Goal: Task Accomplishment & Management: Use online tool/utility

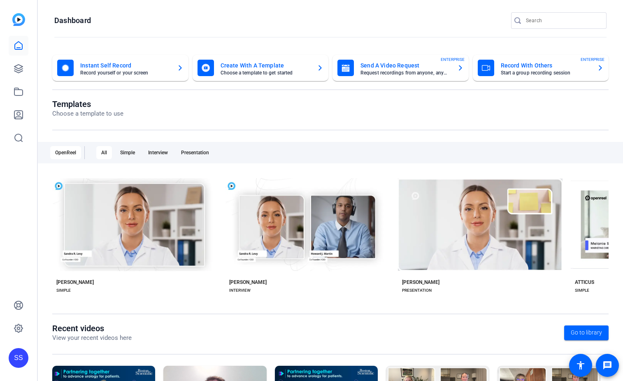
click at [21, 354] on div "SS" at bounding box center [19, 358] width 20 height 20
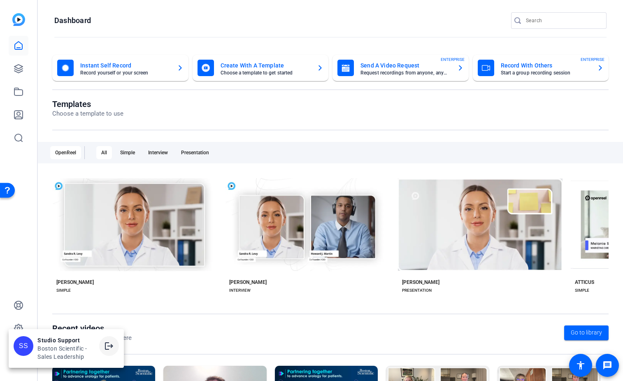
click at [115, 345] on span at bounding box center [109, 346] width 20 height 20
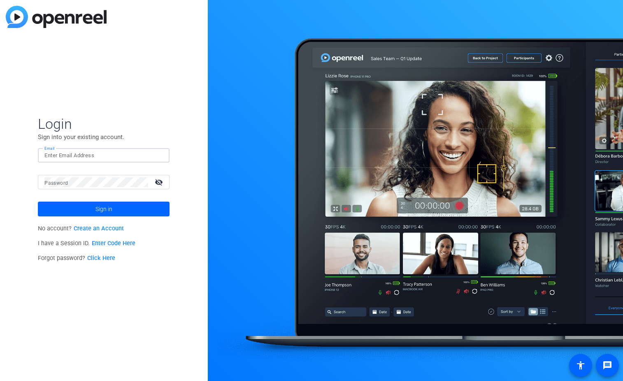
click at [124, 156] on input "Email" at bounding box center [103, 156] width 119 height 10
click at [157, 153] on img at bounding box center [156, 156] width 6 height 10
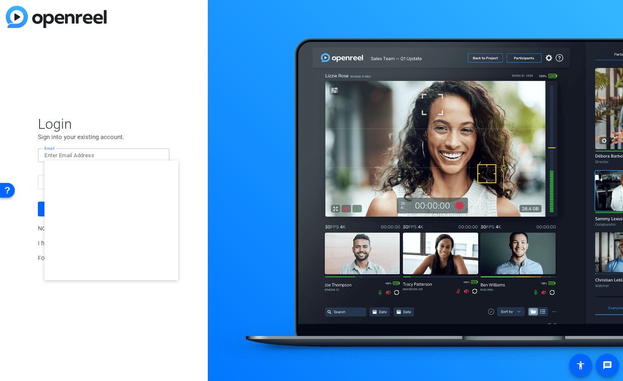
type input "studiosupport+1@openreel.com"
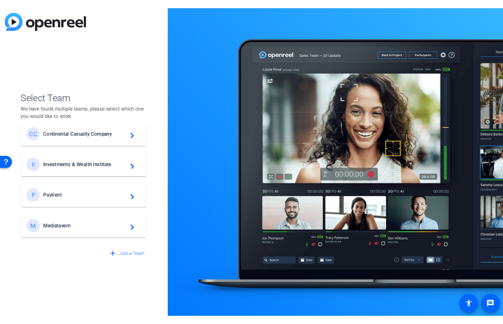
scroll to position [353, 0]
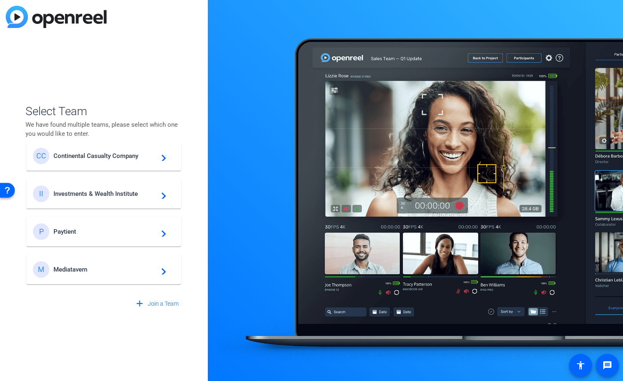
click at [126, 188] on div "II Investments & Wealth Institute navigate_next" at bounding box center [104, 194] width 142 height 16
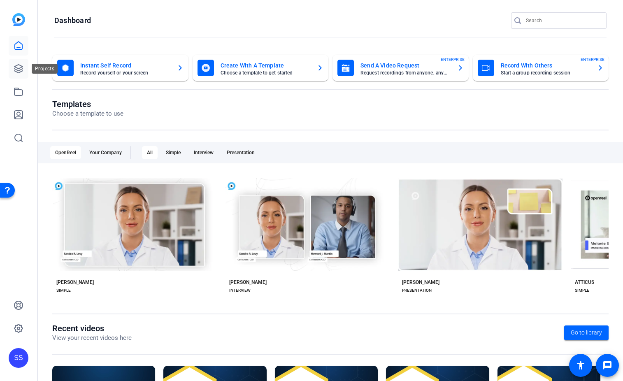
click at [17, 68] on icon at bounding box center [18, 69] width 8 height 8
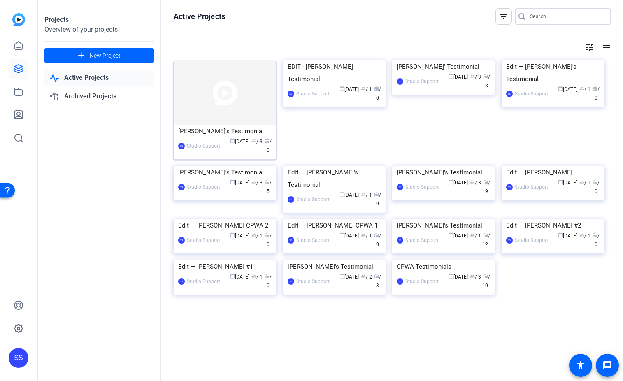
click at [234, 106] on img at bounding box center [225, 92] width 102 height 65
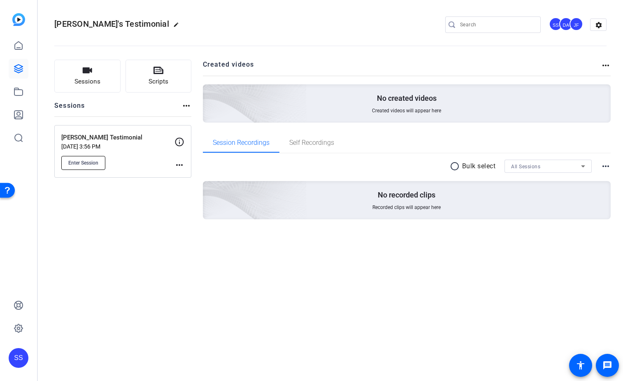
click at [85, 164] on span "Enter Session" at bounding box center [83, 163] width 30 height 7
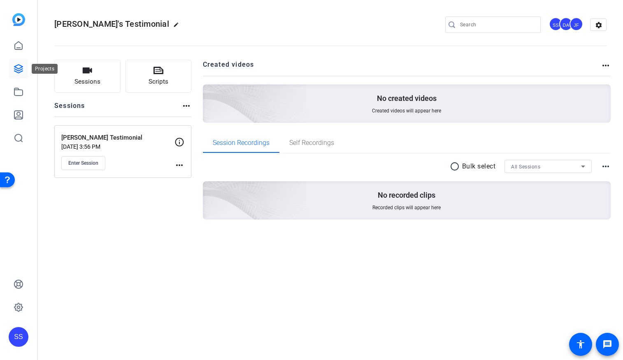
click at [16, 65] on icon at bounding box center [18, 69] width 8 height 8
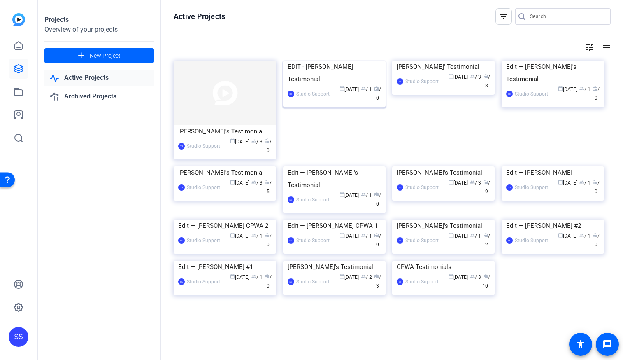
click at [338, 60] on img at bounding box center [334, 60] width 102 height 0
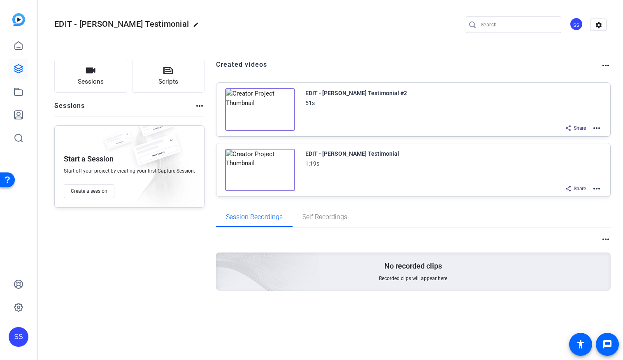
drag, startPoint x: 192, startPoint y: 102, endPoint x: 200, endPoint y: 104, distance: 8.3
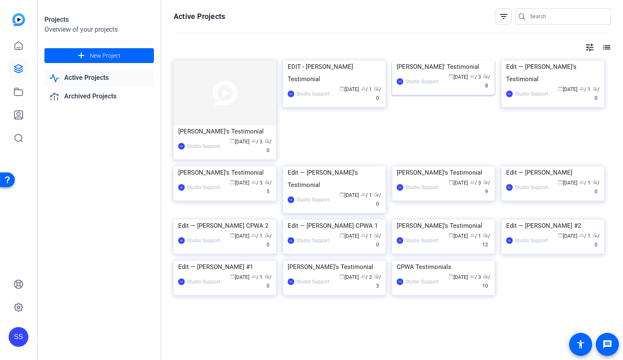
click at [438, 73] on div "Hayden Ericks' Testimonial" at bounding box center [443, 66] width 93 height 12
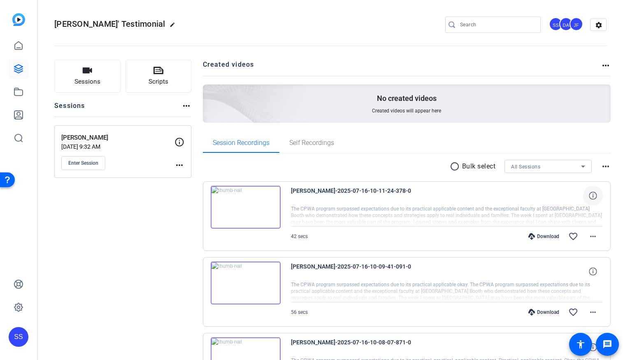
click at [597, 200] on span at bounding box center [593, 196] width 20 height 20
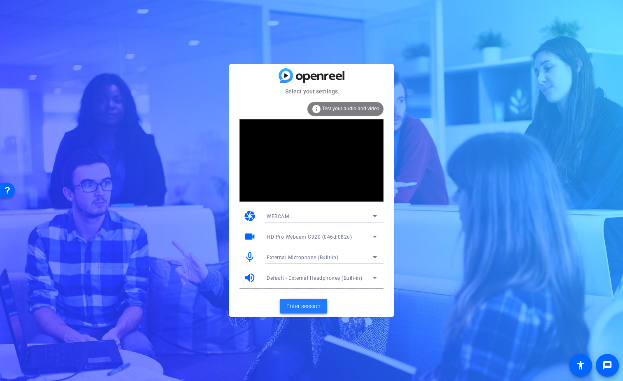
click at [321, 311] on span at bounding box center [303, 306] width 47 height 20
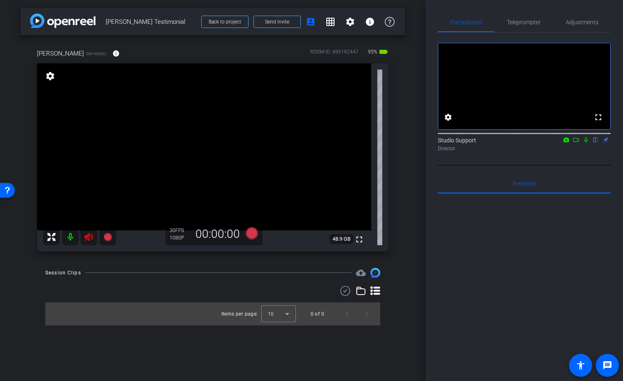
click at [91, 231] on mat-icon at bounding box center [89, 237] width 16 height 16
click at [586, 22] on span "Adjustments" at bounding box center [582, 22] width 33 height 6
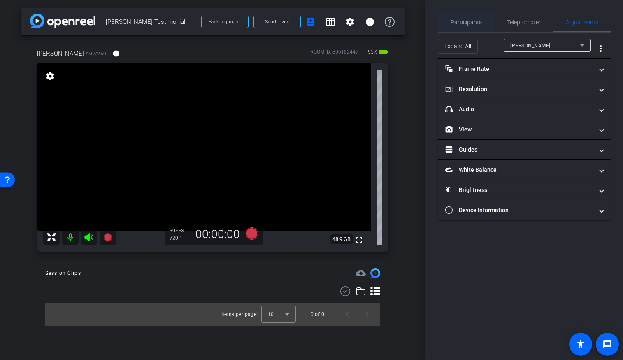
click at [450, 24] on div "Participants" at bounding box center [466, 22] width 56 height 20
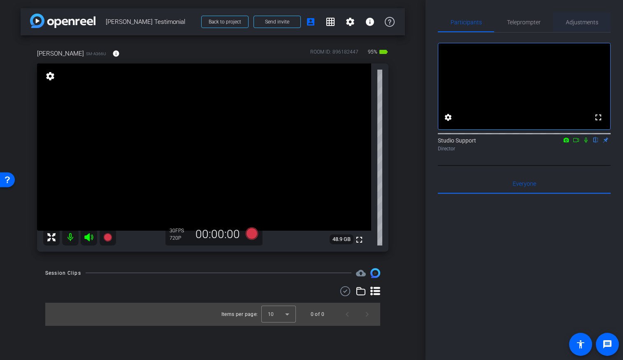
click at [568, 19] on span "Adjustments" at bounding box center [582, 22] width 33 height 6
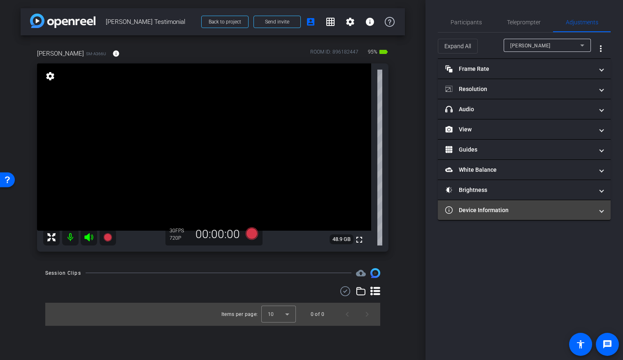
click at [448, 221] on div "Participants Teleprompter Adjustments settings Studio Support flip Director Eve…" at bounding box center [525, 180] width 198 height 360
click at [453, 215] on mat-expansion-panel-header "Device Information" at bounding box center [524, 210] width 173 height 20
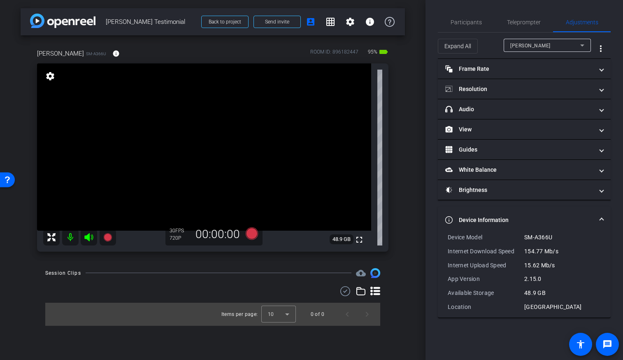
click at [564, 299] on div "Device Model SM-A366U Internet Download Speed 154.77 Mb/s Internet Upload Speed…" at bounding box center [524, 272] width 153 height 78
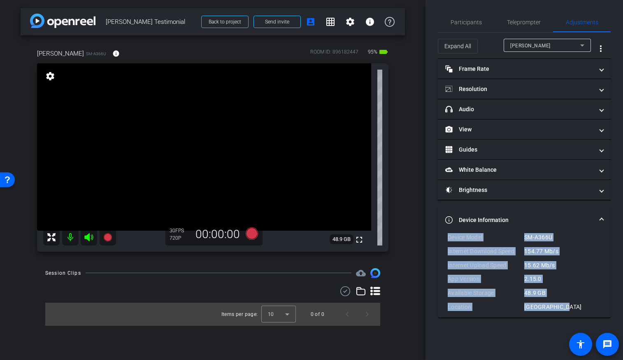
drag, startPoint x: 558, startPoint y: 305, endPoint x: 447, endPoint y: 237, distance: 129.8
click at [447, 237] on div "Device Model SM-A366U Internet Download Speed 154.77 Mb/s Internet Upload Speed…" at bounding box center [524, 275] width 173 height 84
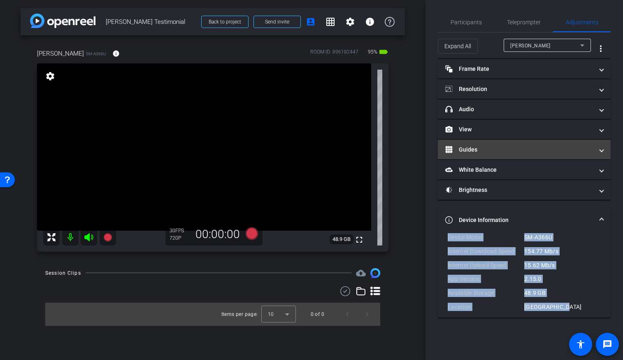
copy div "Device Model SM-A366U Internet Download Speed 154.77 Mb/s Internet Upload Speed…"
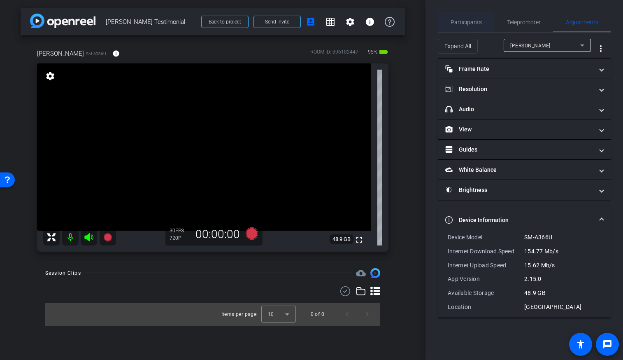
click at [468, 23] on span "Participants" at bounding box center [466, 22] width 31 height 6
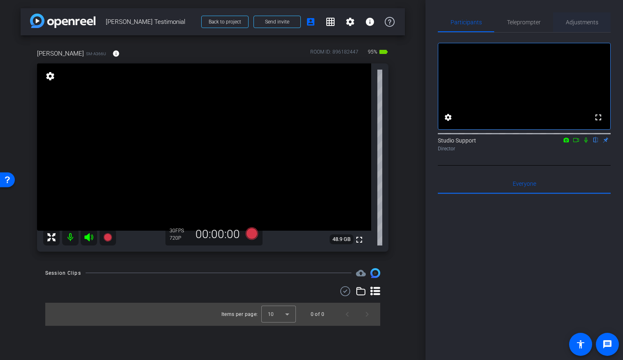
click at [576, 27] on span "Adjustments" at bounding box center [582, 22] width 33 height 20
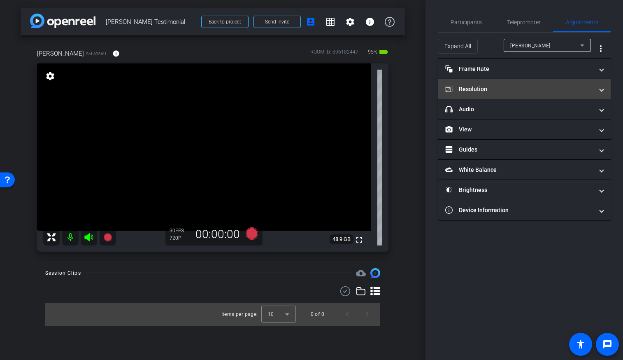
click at [503, 90] on mat-panel-title "Resolution" at bounding box center [519, 89] width 148 height 9
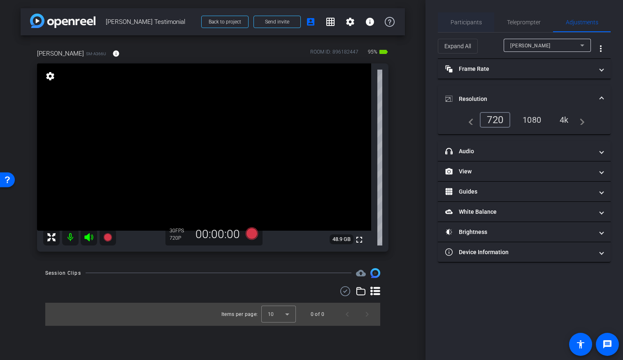
click at [475, 30] on span "Participants" at bounding box center [466, 22] width 31 height 20
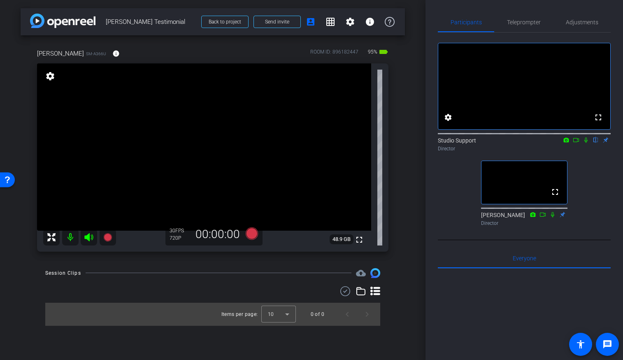
click at [397, 158] on div "Claire Wordell SM-A366U info ROOM ID: 896182447 95% battery_std fullscreen sett…" at bounding box center [213, 147] width 384 height 224
click at [581, 21] on span "Adjustments" at bounding box center [582, 22] width 33 height 6
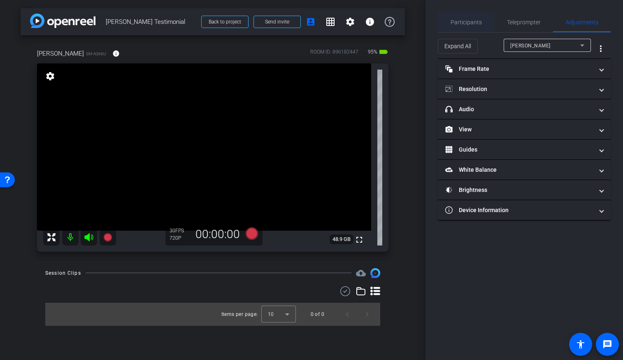
click at [451, 25] on span "Participants" at bounding box center [466, 22] width 31 height 6
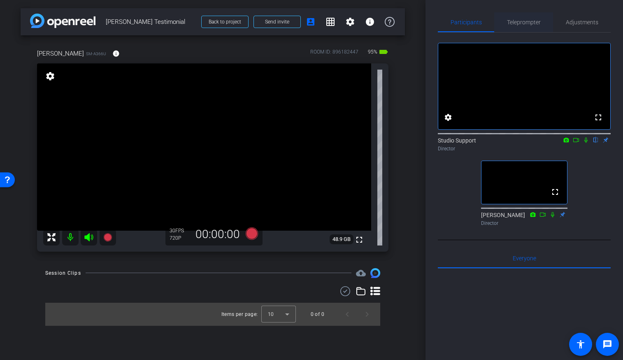
click at [505, 24] on div "Teleprompter" at bounding box center [523, 22] width 59 height 20
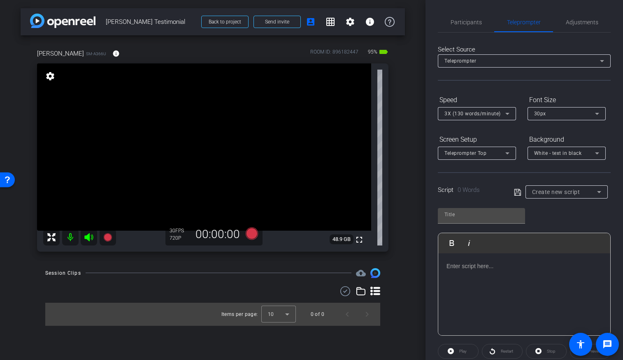
click at [486, 294] on div at bounding box center [524, 294] width 172 height 82
click at [462, 30] on span "Participants" at bounding box center [466, 22] width 31 height 20
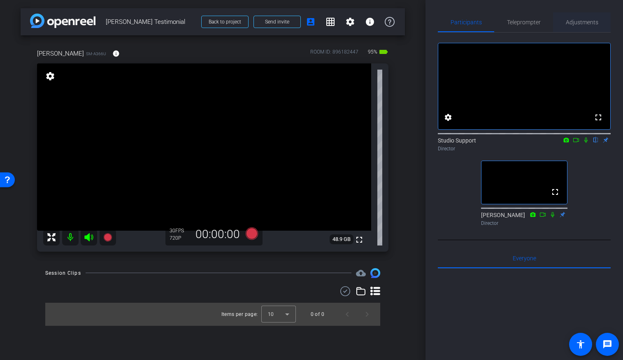
click at [588, 21] on span "Adjustments" at bounding box center [582, 22] width 33 height 6
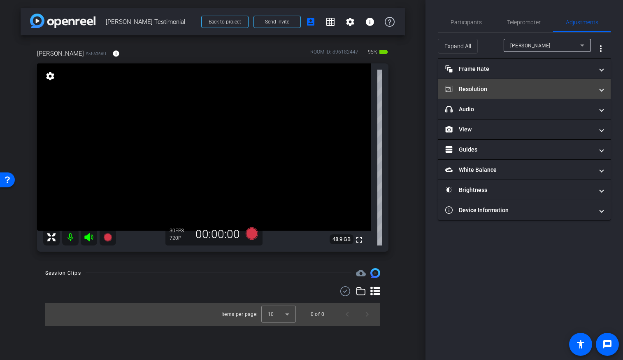
click at [512, 87] on mat-panel-title "Resolution" at bounding box center [519, 89] width 148 height 9
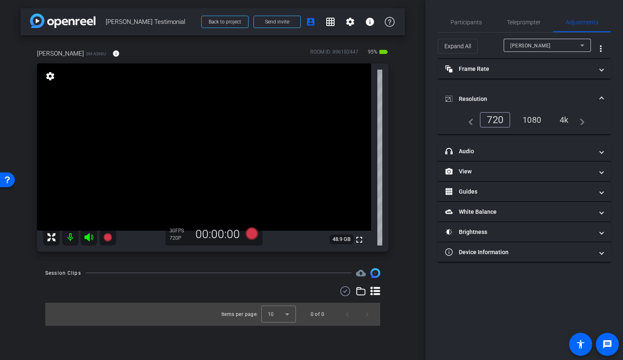
click at [532, 121] on div "1080" at bounding box center [531, 120] width 31 height 14
click at [454, 20] on span "Participants" at bounding box center [466, 22] width 31 height 6
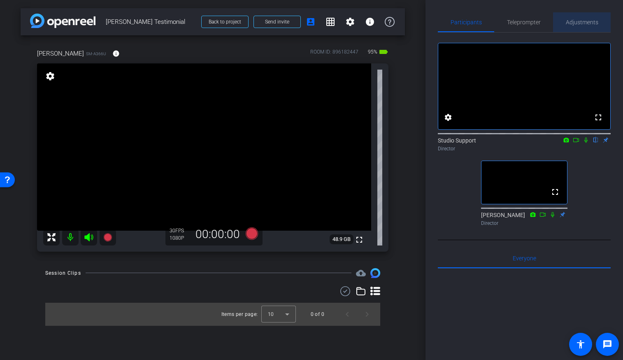
click at [586, 26] on span "Adjustments" at bounding box center [582, 22] width 33 height 20
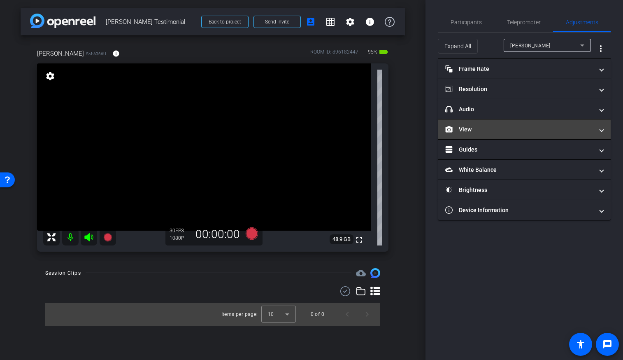
click at [499, 126] on mat-panel-title "View" at bounding box center [519, 129] width 148 height 9
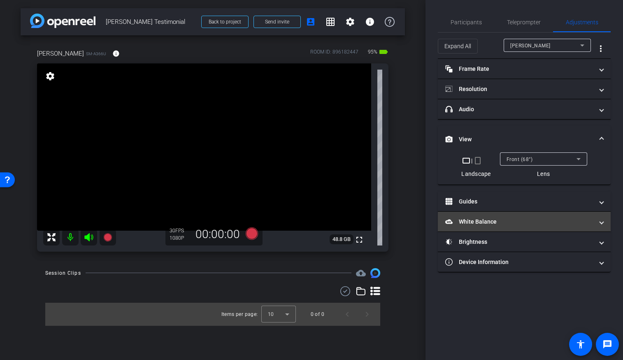
click at [494, 218] on mat-panel-title "White Balance White Balance" at bounding box center [519, 221] width 148 height 9
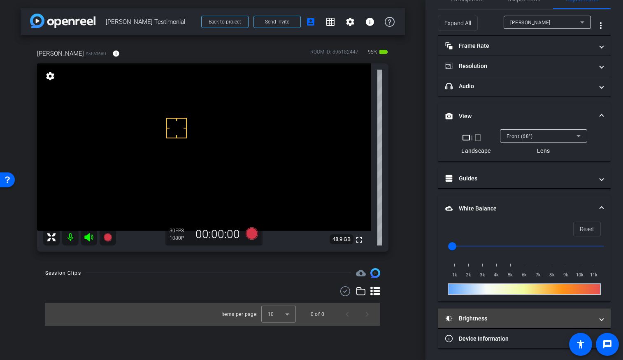
scroll to position [24, 0]
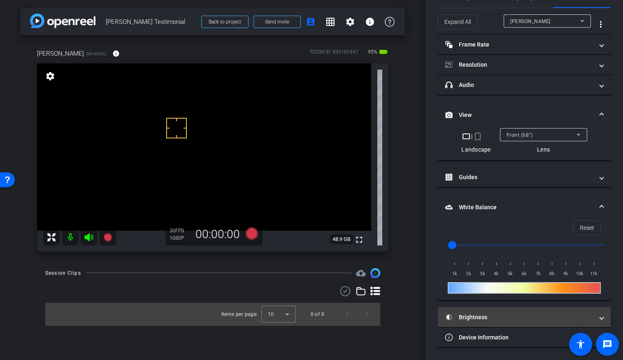
click at [483, 317] on mat-panel-title "Brightness" at bounding box center [519, 317] width 148 height 9
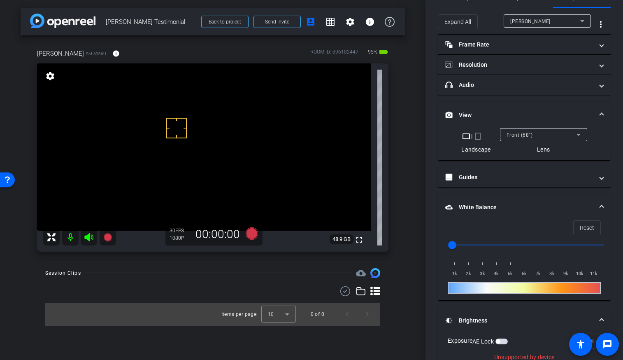
click at [502, 343] on span "button" at bounding box center [501, 341] width 12 height 6
click at [466, 203] on mat-panel-title "White Balance White Balance" at bounding box center [519, 207] width 148 height 9
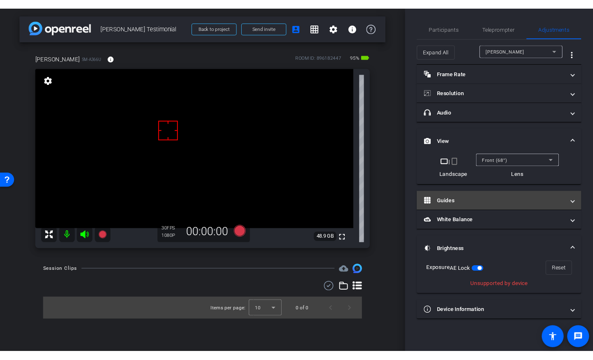
scroll to position [0, 0]
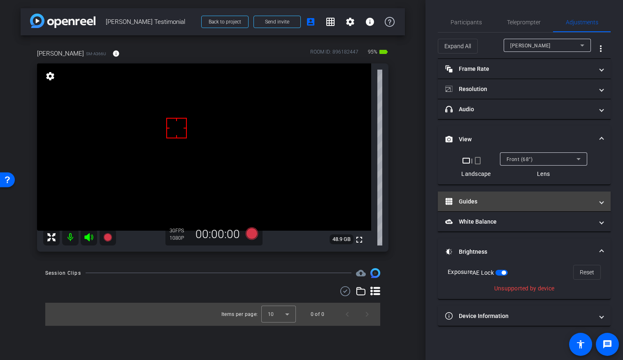
click at [472, 202] on mat-panel-title "Guides" at bounding box center [519, 201] width 148 height 9
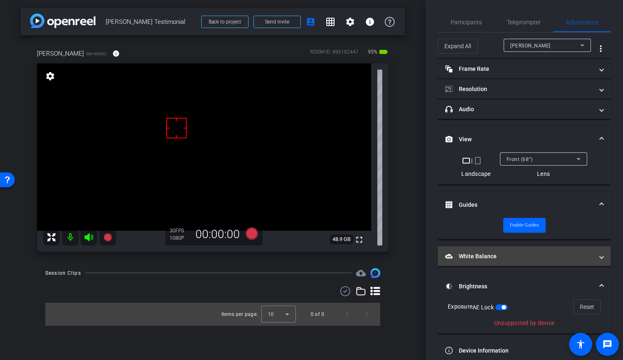
click at [481, 251] on mat-expansion-panel-header "White Balance White Balance" at bounding box center [524, 256] width 173 height 20
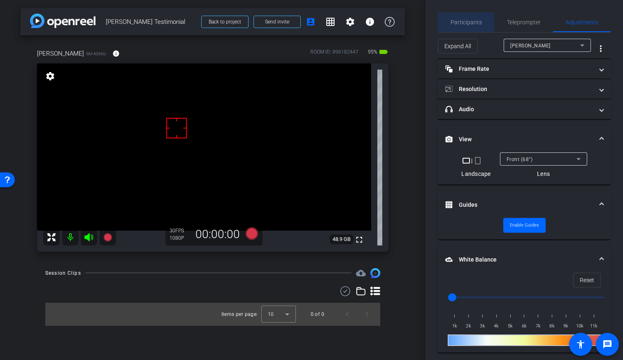
click at [455, 27] on span "Participants" at bounding box center [466, 22] width 31 height 20
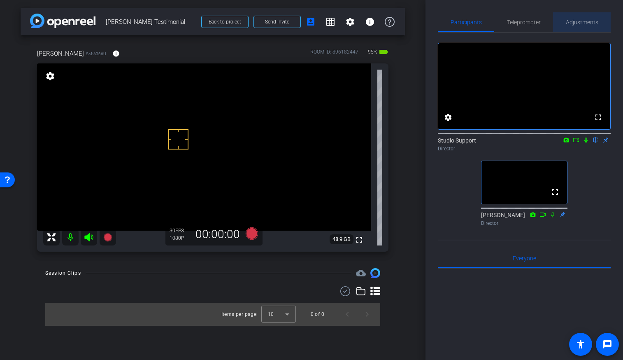
click at [579, 23] on span "Adjustments" at bounding box center [582, 22] width 33 height 6
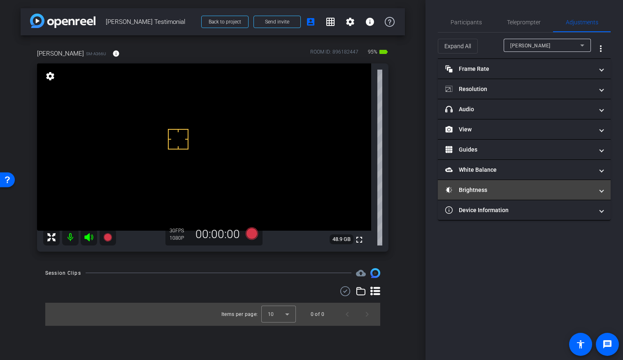
click at [517, 195] on mat-expansion-panel-header "Brightness" at bounding box center [524, 190] width 173 height 20
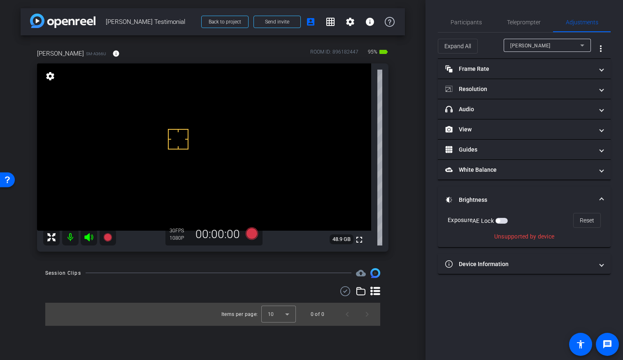
click at [502, 222] on span "button" at bounding box center [501, 221] width 12 height 6
click at [476, 17] on span "Participants" at bounding box center [466, 22] width 31 height 20
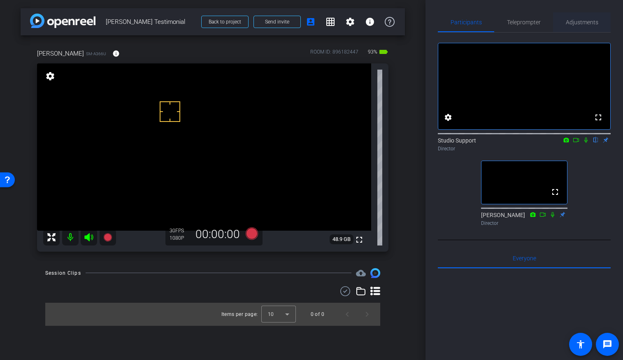
click at [598, 26] on div "Adjustments" at bounding box center [582, 22] width 58 height 20
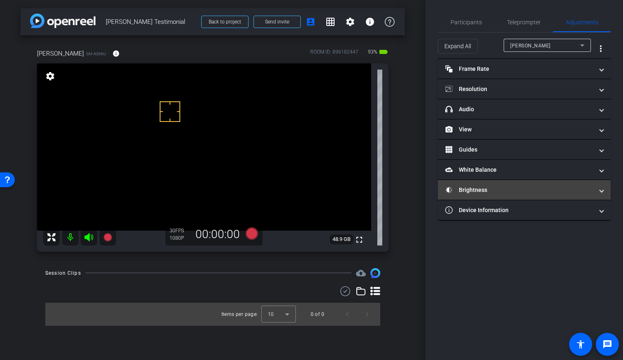
click at [496, 185] on mat-expansion-panel-header "Brightness" at bounding box center [524, 190] width 173 height 20
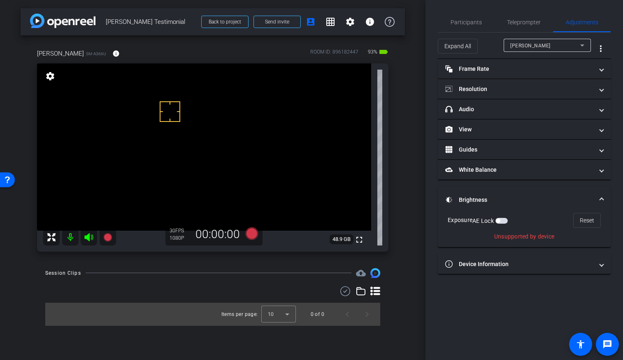
click at [500, 219] on span "button" at bounding box center [498, 221] width 4 height 4
click at [465, 14] on span "Participants" at bounding box center [466, 22] width 31 height 20
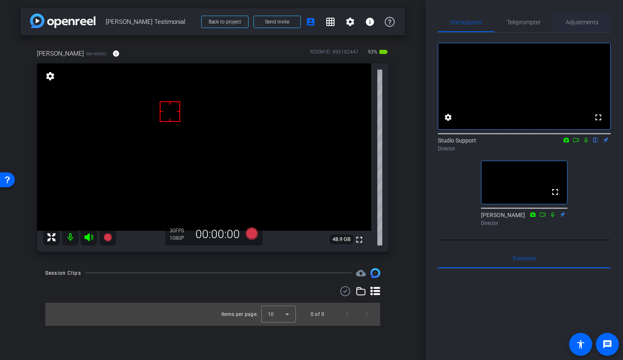
click at [580, 23] on span "Adjustments" at bounding box center [582, 22] width 33 height 6
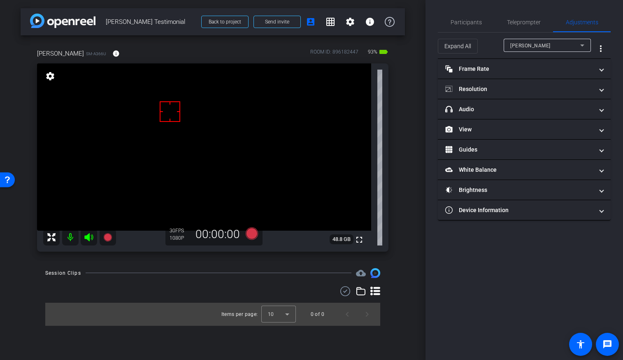
click at [297, 286] on div "Session Clips cloud_upload Items per page: 10 0 of 0" at bounding box center [213, 297] width 384 height 58
click at [530, 26] on span "Teleprompter" at bounding box center [524, 22] width 34 height 20
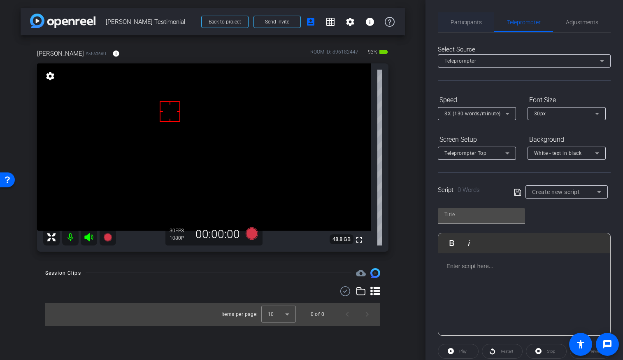
click at [484, 19] on div "Participants" at bounding box center [466, 22] width 56 height 20
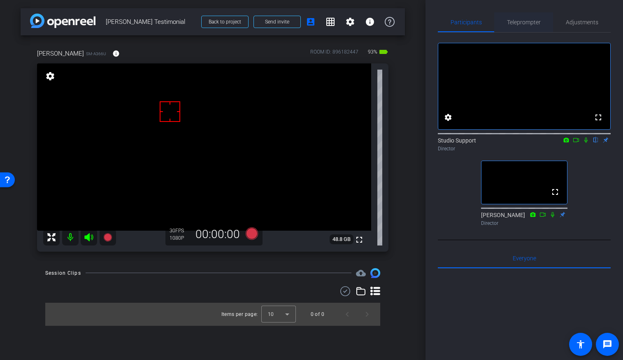
click at [525, 25] on span "Teleprompter" at bounding box center [524, 22] width 34 height 6
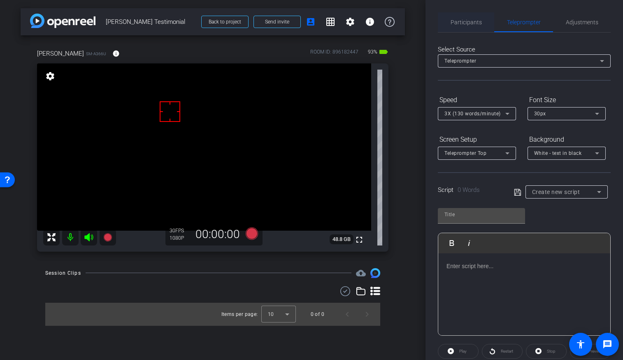
click at [459, 24] on span "Participants" at bounding box center [466, 22] width 31 height 6
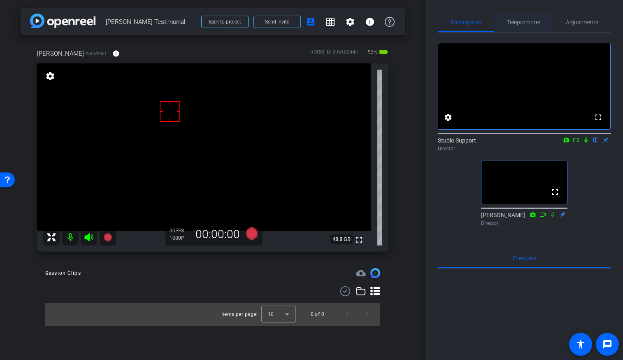
click at [521, 12] on span "Teleprompter" at bounding box center [524, 22] width 34 height 20
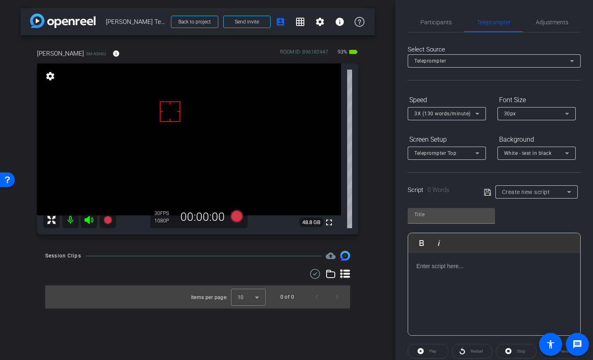
drag, startPoint x: 514, startPoint y: 287, endPoint x: 505, endPoint y: 195, distance: 92.3
click at [515, 285] on div at bounding box center [494, 294] width 172 height 82
click at [462, 282] on div at bounding box center [494, 294] width 172 height 82
click at [486, 192] on icon at bounding box center [487, 191] width 7 height 7
type input "Default title 2419"
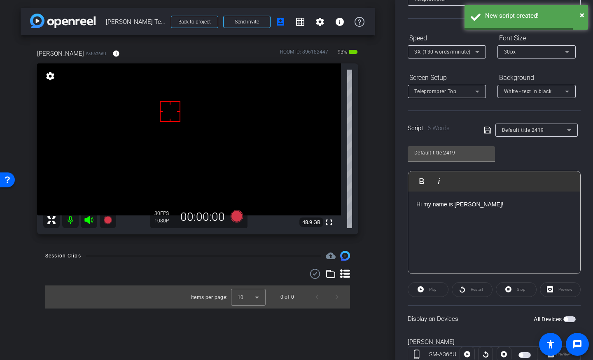
scroll to position [90, 0]
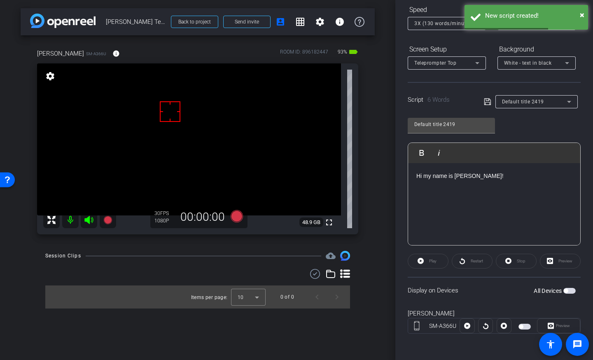
click at [572, 292] on span "button" at bounding box center [569, 291] width 12 height 6
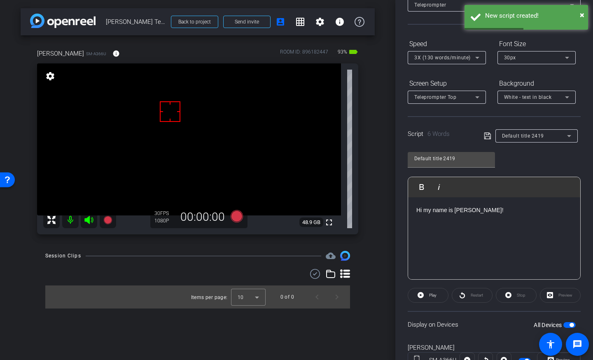
scroll to position [0, 0]
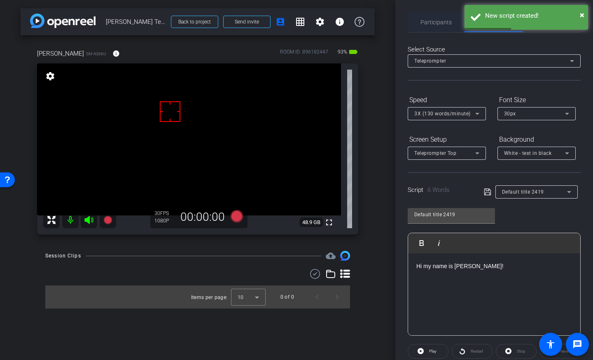
click at [455, 22] on div "Participants" at bounding box center [435, 22] width 56 height 20
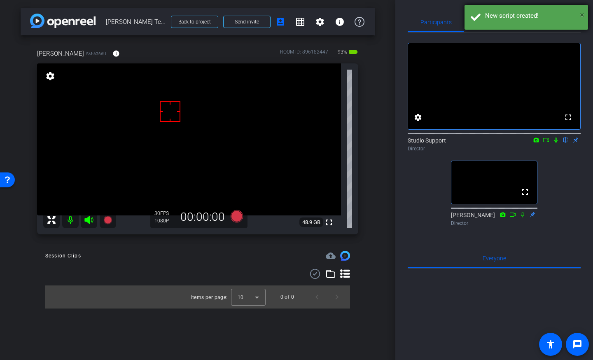
click at [581, 12] on span "×" at bounding box center [581, 15] width 5 height 10
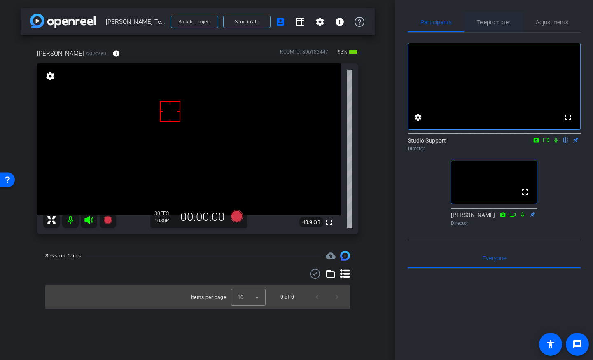
click at [495, 26] on span "Teleprompter" at bounding box center [494, 22] width 34 height 20
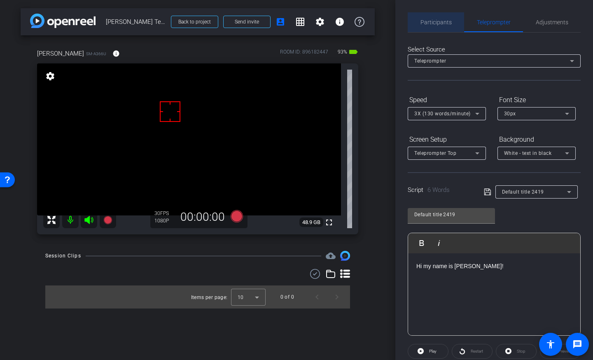
click at [431, 14] on span "Participants" at bounding box center [435, 22] width 31 height 20
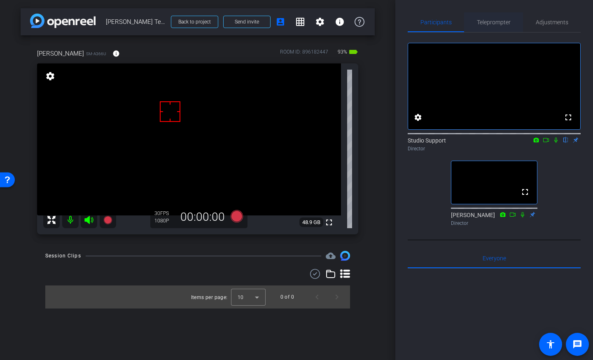
click at [488, 23] on span "Teleprompter" at bounding box center [494, 22] width 34 height 6
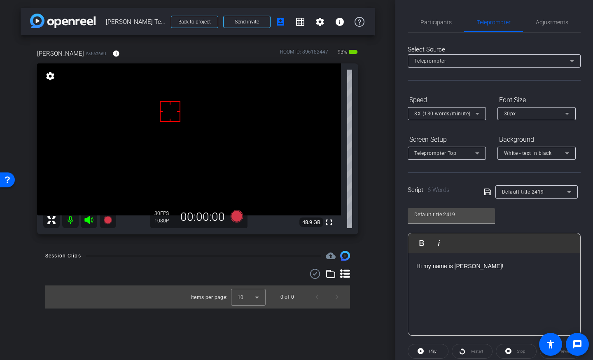
scroll to position [2, 0]
click at [238, 216] on icon at bounding box center [236, 216] width 12 height 12
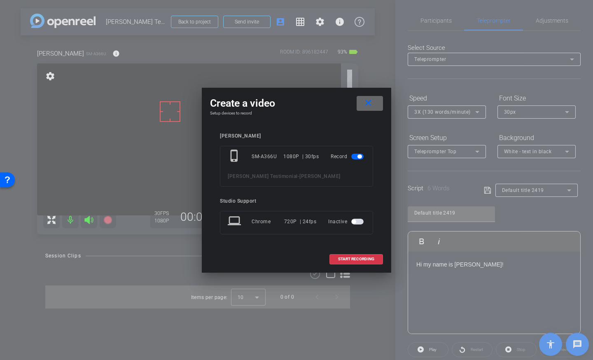
click at [362, 98] on span at bounding box center [369, 103] width 26 height 20
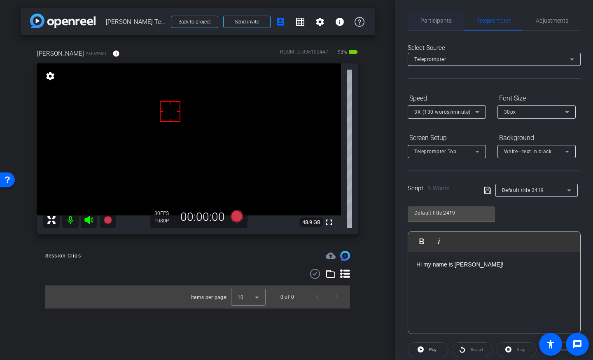
click at [433, 20] on span "Participants" at bounding box center [435, 21] width 31 height 6
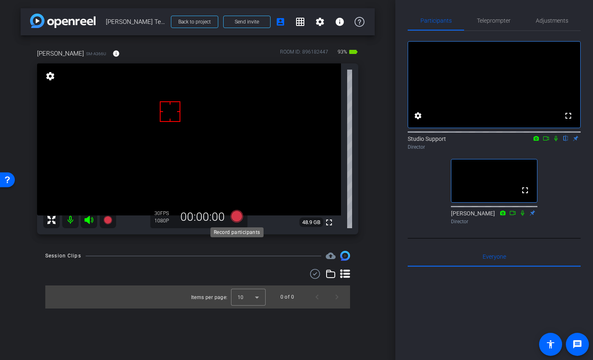
click at [239, 216] on icon at bounding box center [236, 216] width 12 height 12
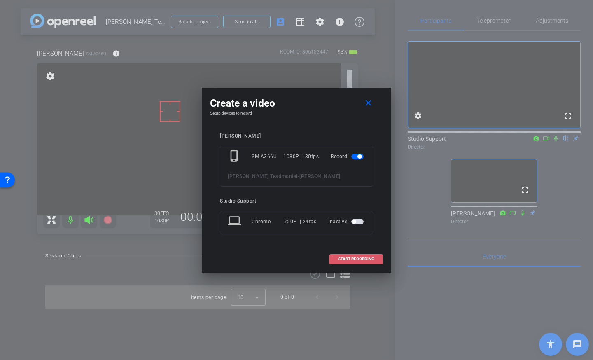
click at [363, 262] on span at bounding box center [356, 259] width 53 height 20
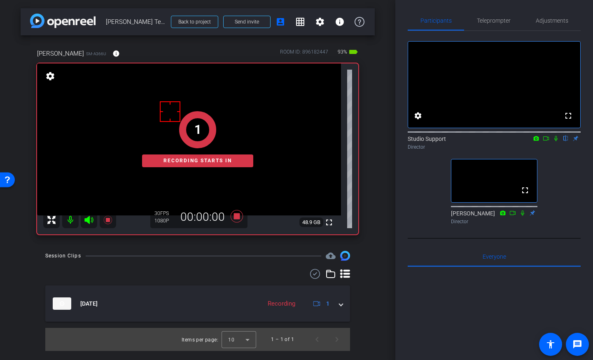
click at [509, 167] on div "fullscreen settings Studio Support flip Director fullscreen David Alvarado Dire…" at bounding box center [493, 129] width 173 height 197
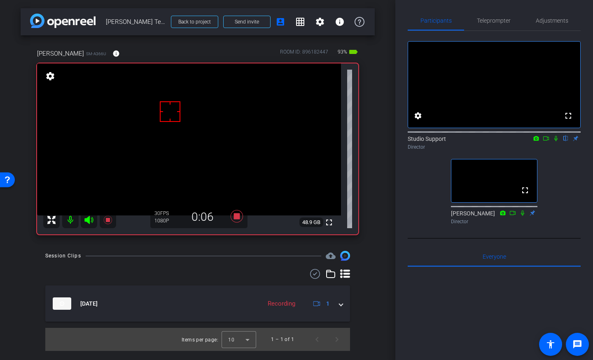
click at [556, 141] on icon at bounding box center [555, 138] width 3 height 5
click at [557, 141] on icon at bounding box center [556, 138] width 5 height 5
click at [241, 214] on icon at bounding box center [237, 216] width 20 height 15
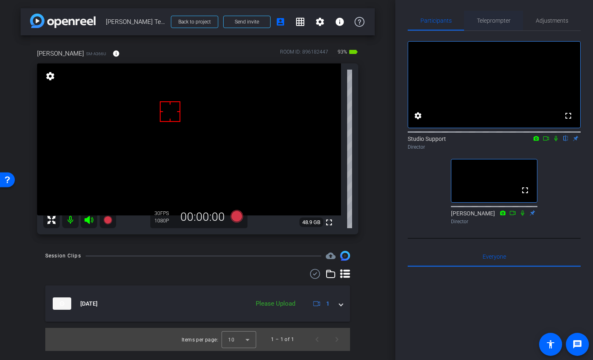
click at [490, 16] on span "Teleprompter" at bounding box center [494, 21] width 34 height 20
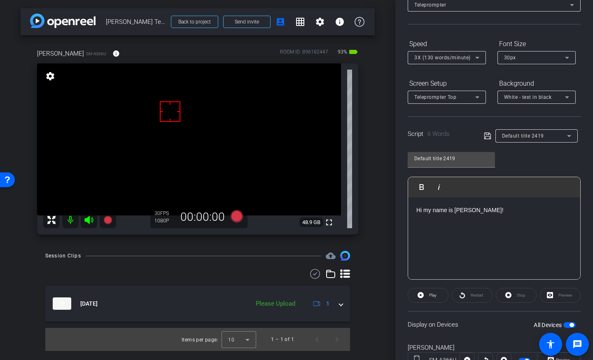
scroll to position [90, 0]
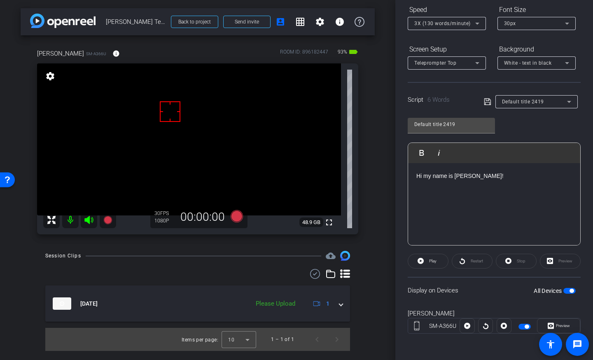
click at [568, 292] on span "button" at bounding box center [569, 291] width 12 height 6
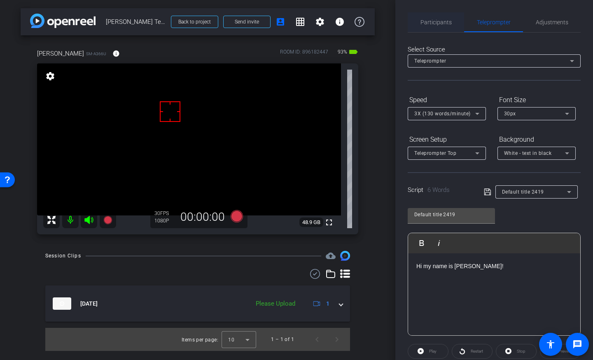
click at [434, 22] on span "Participants" at bounding box center [435, 22] width 31 height 6
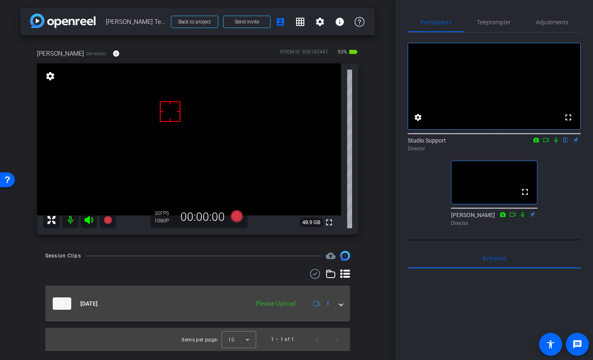
click at [342, 307] on span at bounding box center [340, 303] width 3 height 9
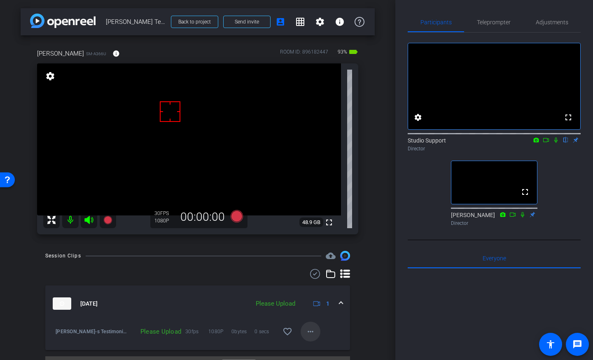
click at [313, 325] on span at bounding box center [310, 331] width 20 height 20
click at [320, 296] on span "Upload" at bounding box center [323, 294] width 33 height 10
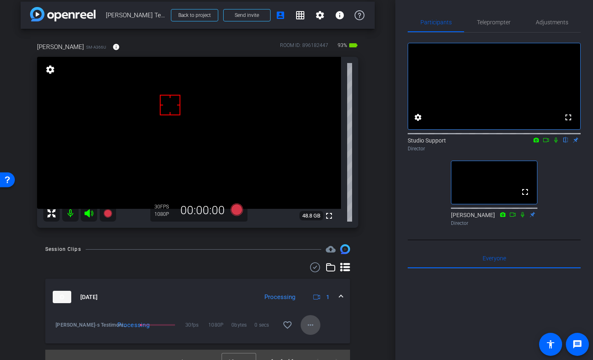
click at [312, 325] on mat-icon "more_horiz" at bounding box center [310, 325] width 10 height 10
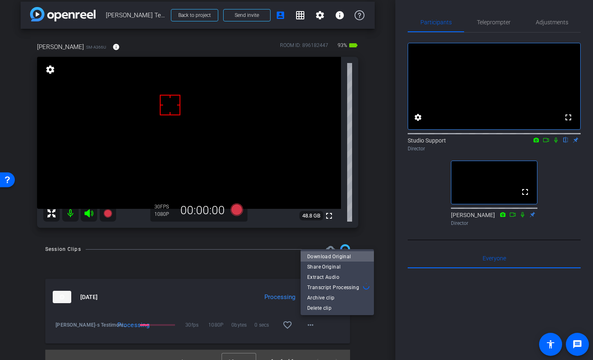
click at [344, 256] on span "Download Original" at bounding box center [337, 256] width 60 height 10
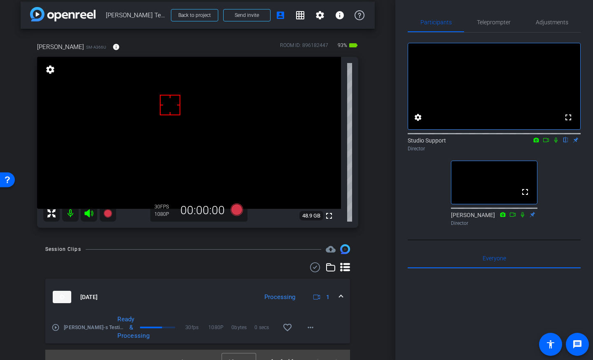
click at [555, 143] on icon at bounding box center [555, 140] width 7 height 6
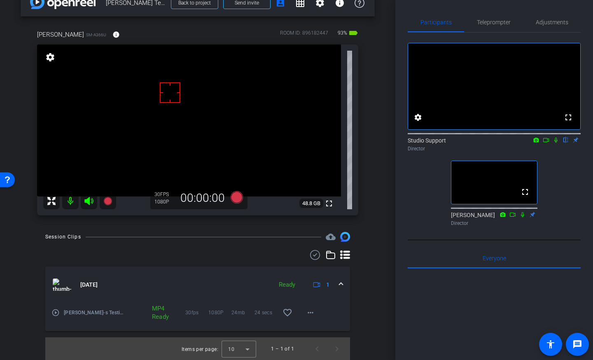
scroll to position [19, 0]
click at [552, 31] on span "Adjustments" at bounding box center [551, 22] width 33 height 20
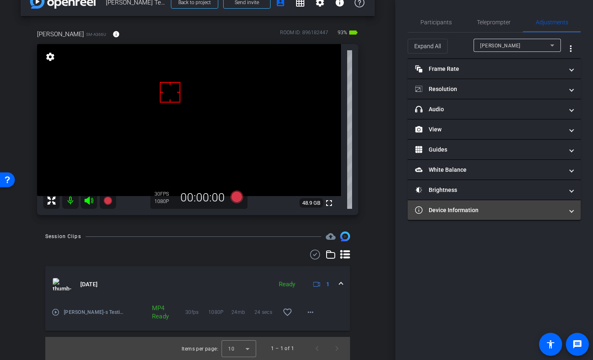
click at [471, 210] on mat-panel-title "Device Information" at bounding box center [489, 210] width 148 height 9
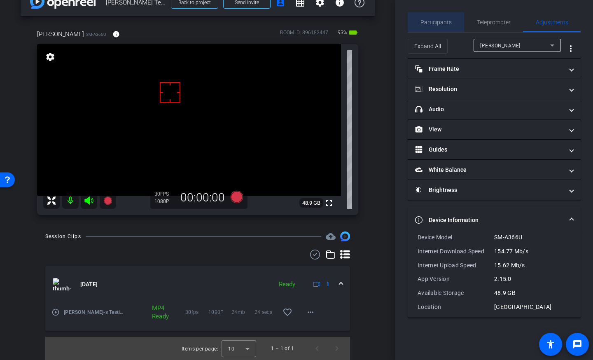
click at [438, 28] on span "Participants" at bounding box center [435, 22] width 31 height 20
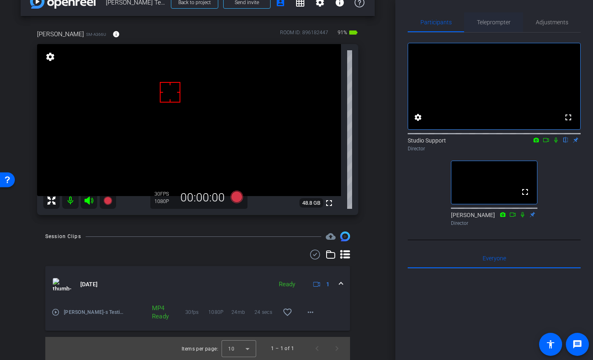
click at [499, 26] on span "Teleprompter" at bounding box center [494, 22] width 34 height 20
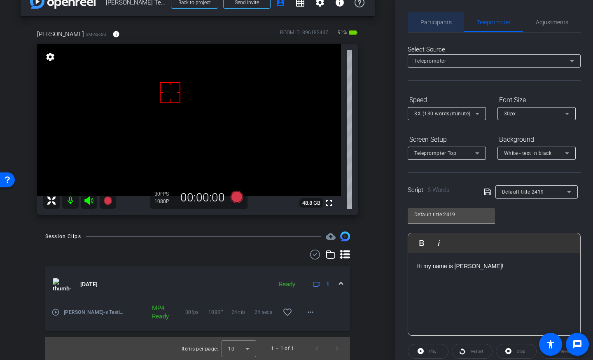
click at [453, 21] on div "Participants" at bounding box center [435, 22] width 56 height 20
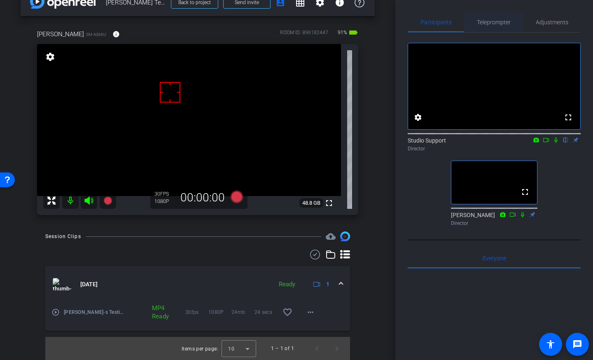
click at [495, 27] on span "Teleprompter" at bounding box center [494, 22] width 34 height 20
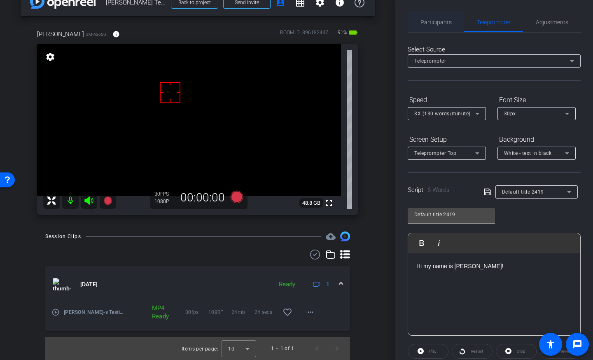
click at [430, 19] on span "Participants" at bounding box center [435, 22] width 31 height 6
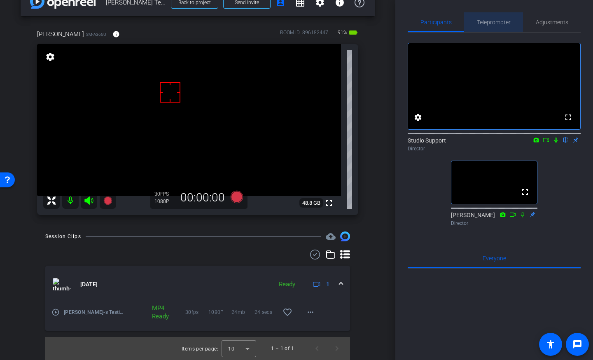
click at [502, 23] on span "Teleprompter" at bounding box center [494, 22] width 34 height 6
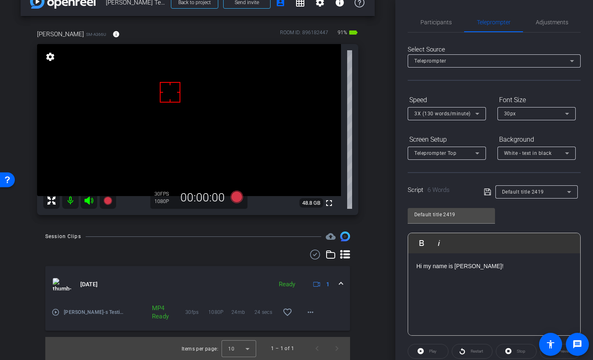
click at [508, 265] on p "Hi my name is Claire Wordell!" at bounding box center [494, 265] width 156 height 9
click at [438, 24] on span "Participants" at bounding box center [435, 22] width 31 height 6
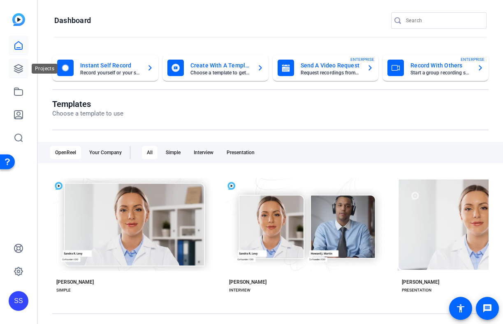
click at [25, 63] on link at bounding box center [19, 69] width 20 height 20
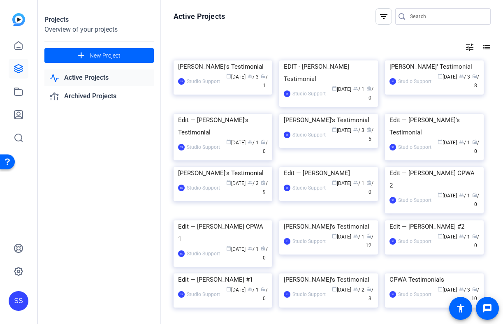
click at [19, 305] on div "SS" at bounding box center [19, 301] width 20 height 20
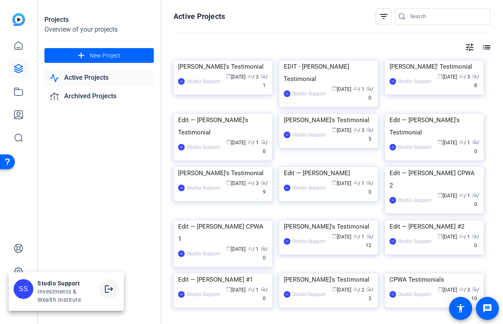
click at [114, 289] on span at bounding box center [109, 289] width 20 height 20
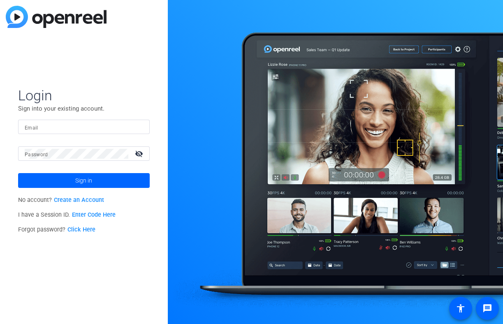
click at [71, 132] on div at bounding box center [84, 127] width 119 height 14
click at [135, 127] on img at bounding box center [136, 127] width 6 height 10
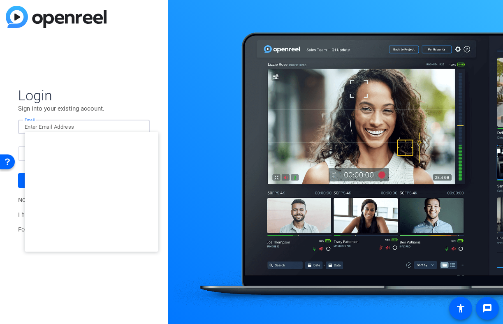
type input "[EMAIL_ADDRESS][DOMAIN_NAME]"
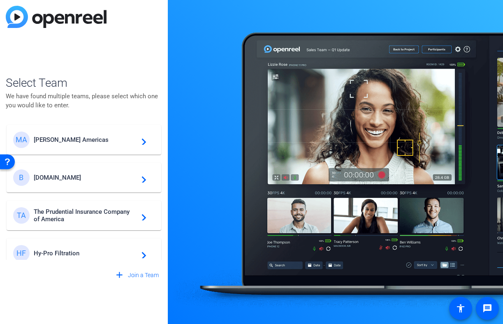
click at [110, 137] on span "[PERSON_NAME] Americas" at bounding box center [85, 139] width 103 height 7
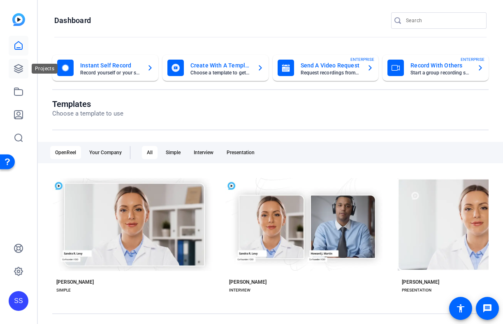
click at [24, 70] on link at bounding box center [19, 69] width 20 height 20
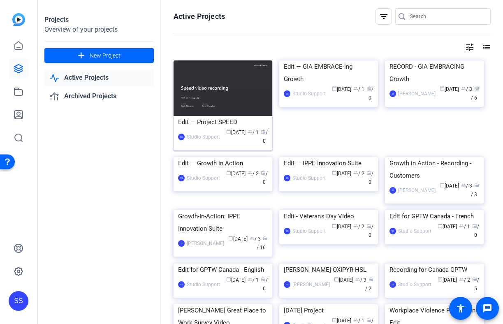
click at [221, 126] on div "Edit — Project SPEED" at bounding box center [223, 122] width 90 height 12
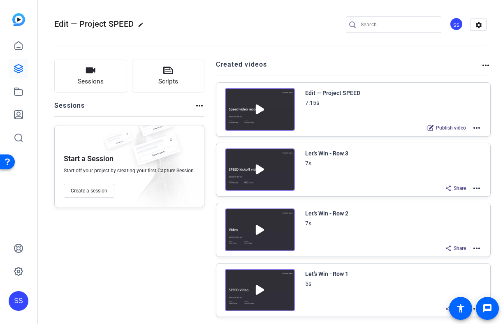
click at [478, 188] on mat-icon "more_horiz" at bounding box center [477, 189] width 10 height 10
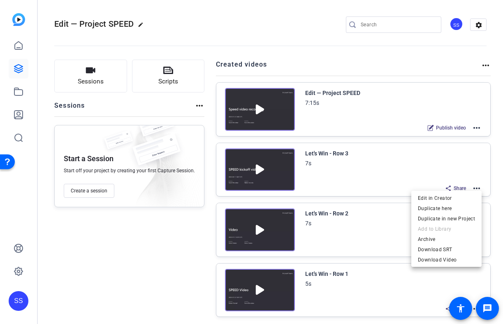
click at [483, 123] on div at bounding box center [251, 162] width 503 height 324
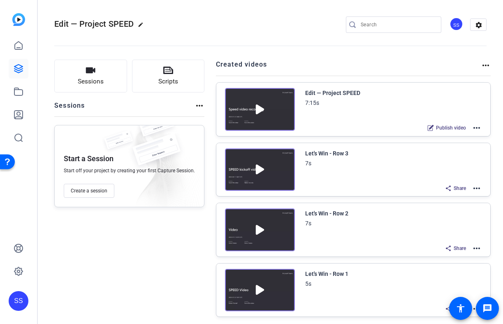
click at [479, 126] on mat-icon "more_horiz" at bounding box center [477, 128] width 10 height 10
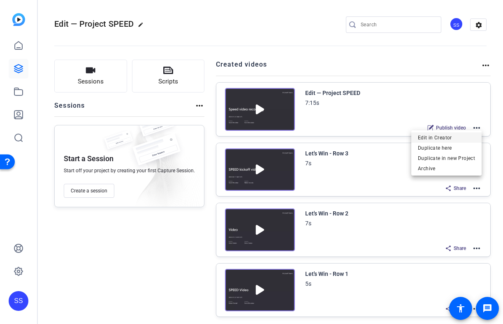
click at [468, 136] on span "Edit in Creator" at bounding box center [446, 138] width 57 height 10
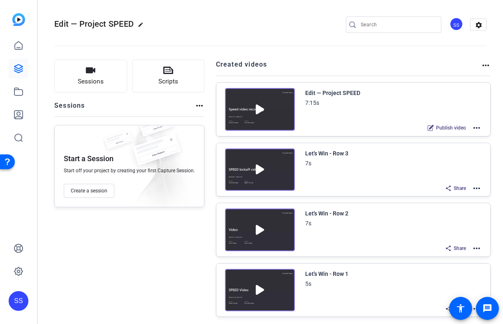
click at [479, 188] on mat-icon "more_horiz" at bounding box center [477, 189] width 10 height 10
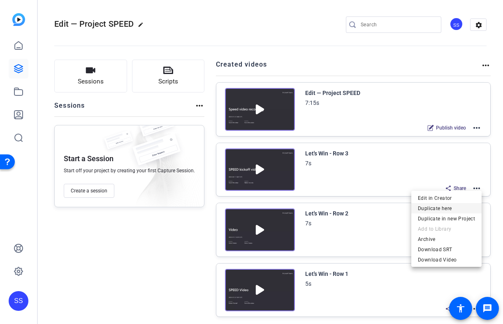
click at [464, 209] on span "Duplicate here" at bounding box center [446, 208] width 57 height 10
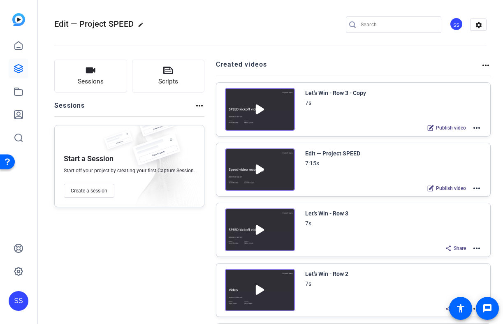
click at [477, 128] on mat-icon "more_horiz" at bounding box center [477, 128] width 10 height 10
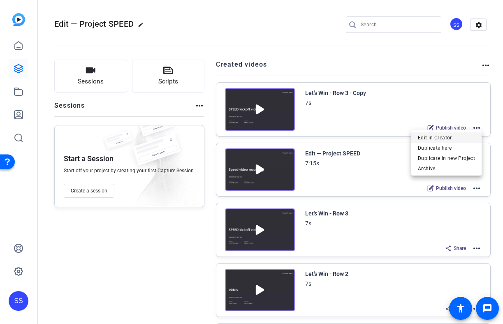
click at [456, 139] on span "Edit in Creator" at bounding box center [446, 138] width 57 height 10
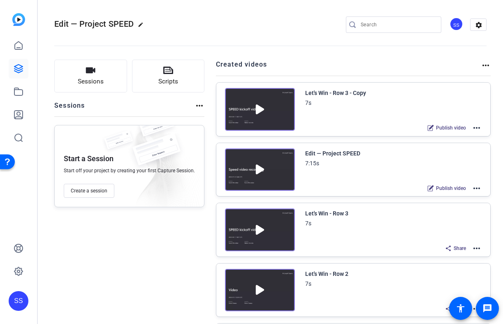
click at [262, 111] on img at bounding box center [260, 109] width 70 height 43
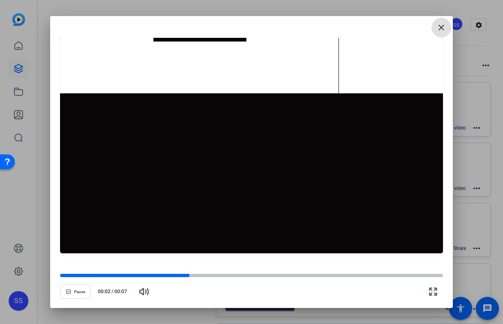
click at [436, 21] on span at bounding box center [442, 28] width 20 height 20
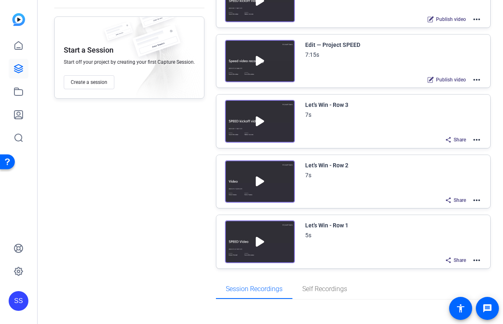
scroll to position [128, 0]
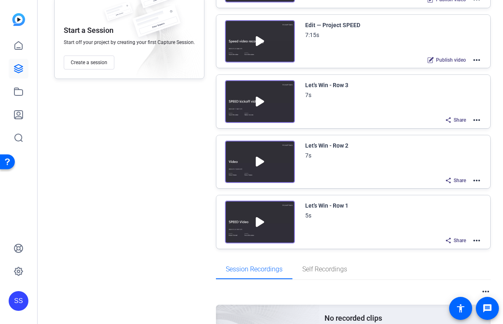
click at [258, 225] on img at bounding box center [260, 222] width 70 height 43
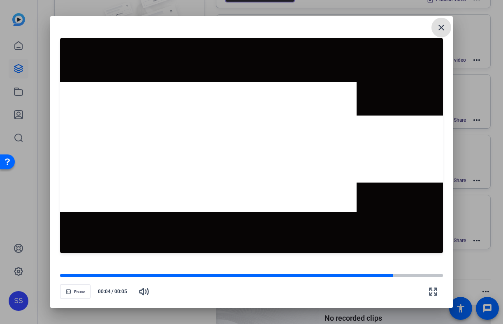
click at [441, 32] on mat-icon "close" at bounding box center [442, 28] width 10 height 10
